Goal: Task Accomplishment & Management: Use online tool/utility

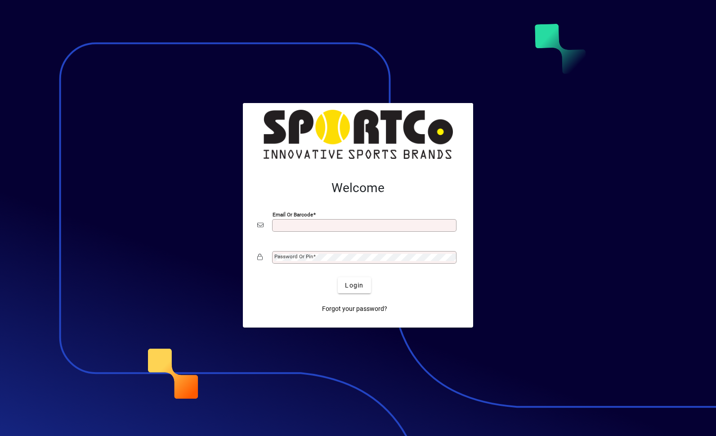
scroll to position [117, 0]
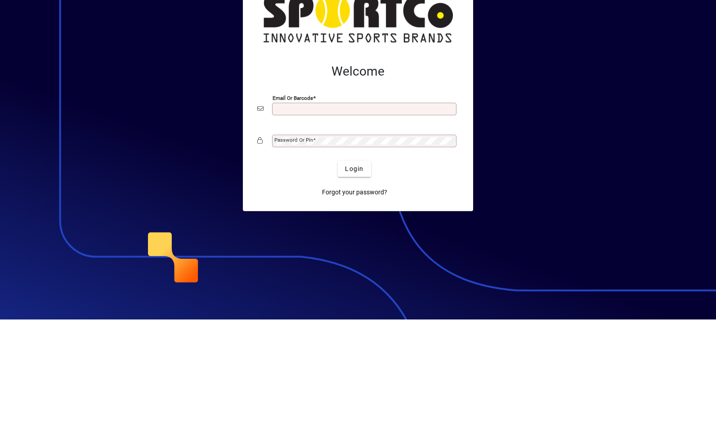
type input "**********"
click at [354, 277] on button "Login" at bounding box center [354, 285] width 33 height 16
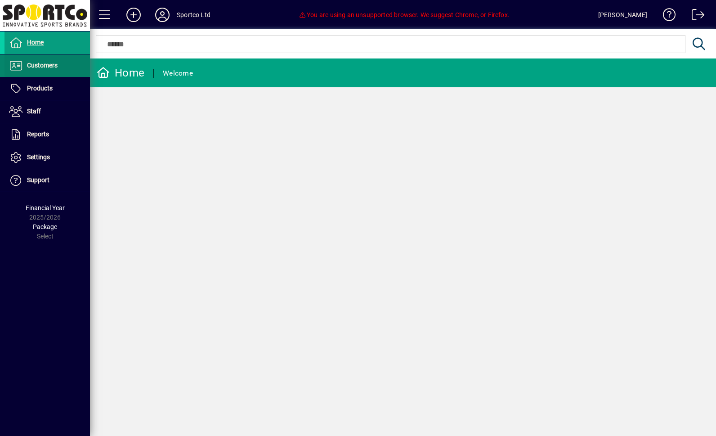
click at [39, 66] on span "Customers" at bounding box center [42, 65] width 31 height 7
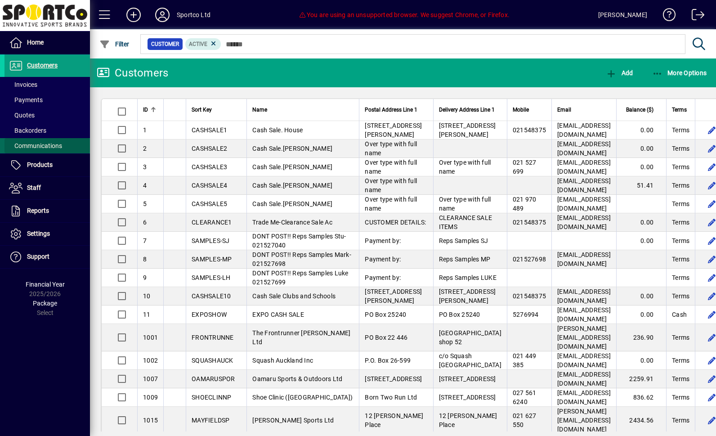
click at [30, 145] on span "Communications" at bounding box center [35, 145] width 53 height 7
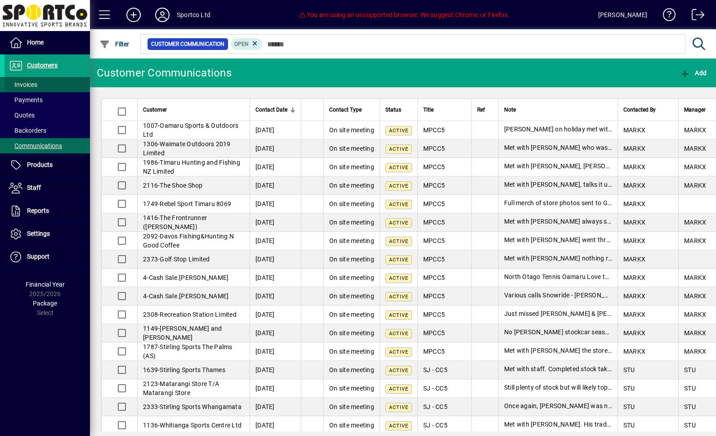
click at [23, 87] on span "Invoices" at bounding box center [23, 84] width 28 height 7
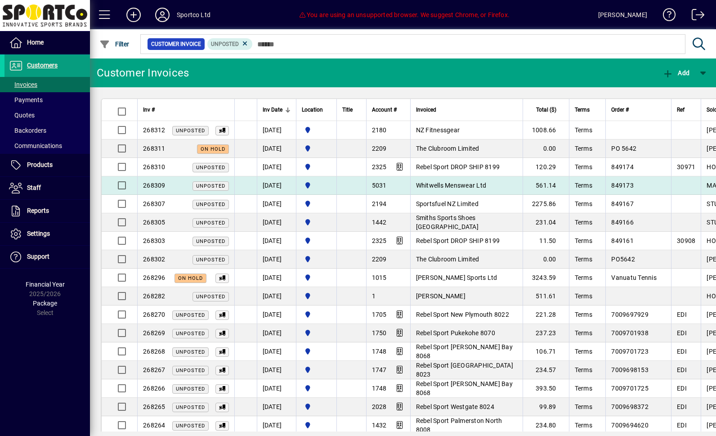
click at [457, 185] on span "Whitwells Menswear Ltd" at bounding box center [451, 185] width 71 height 7
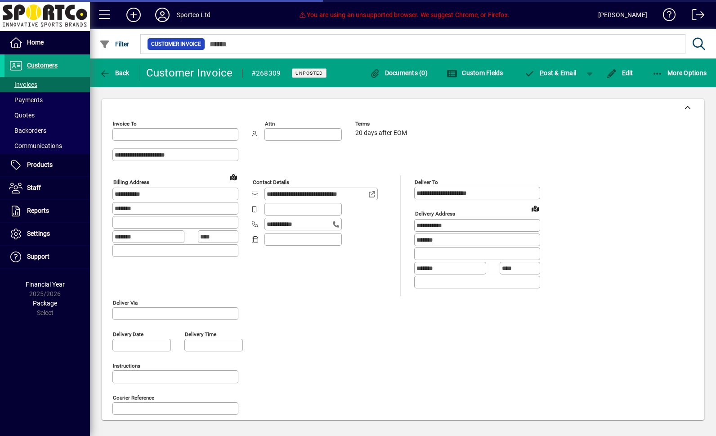
type input "**********"
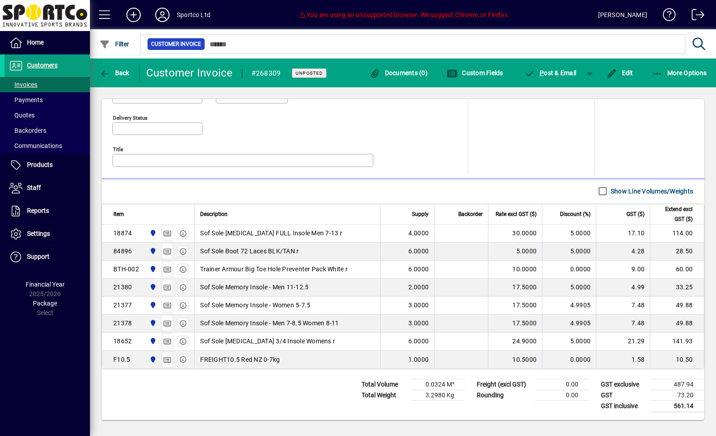
scroll to position [428, 0]
click at [113, 72] on span "Back" at bounding box center [114, 72] width 30 height 7
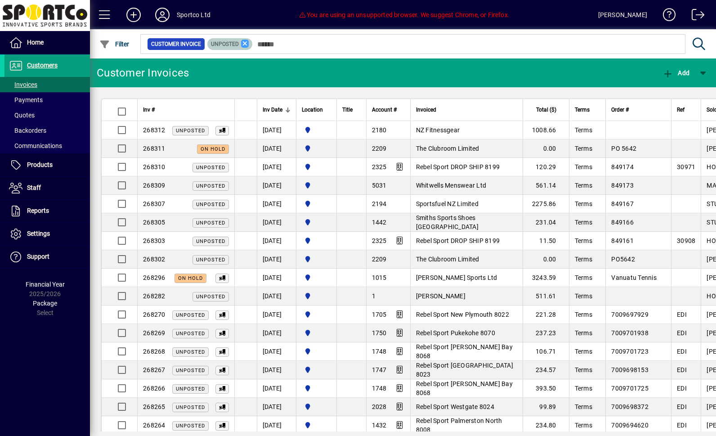
click at [249, 40] on icon at bounding box center [245, 44] width 8 height 8
